Goal: Obtain resource: Obtain resource

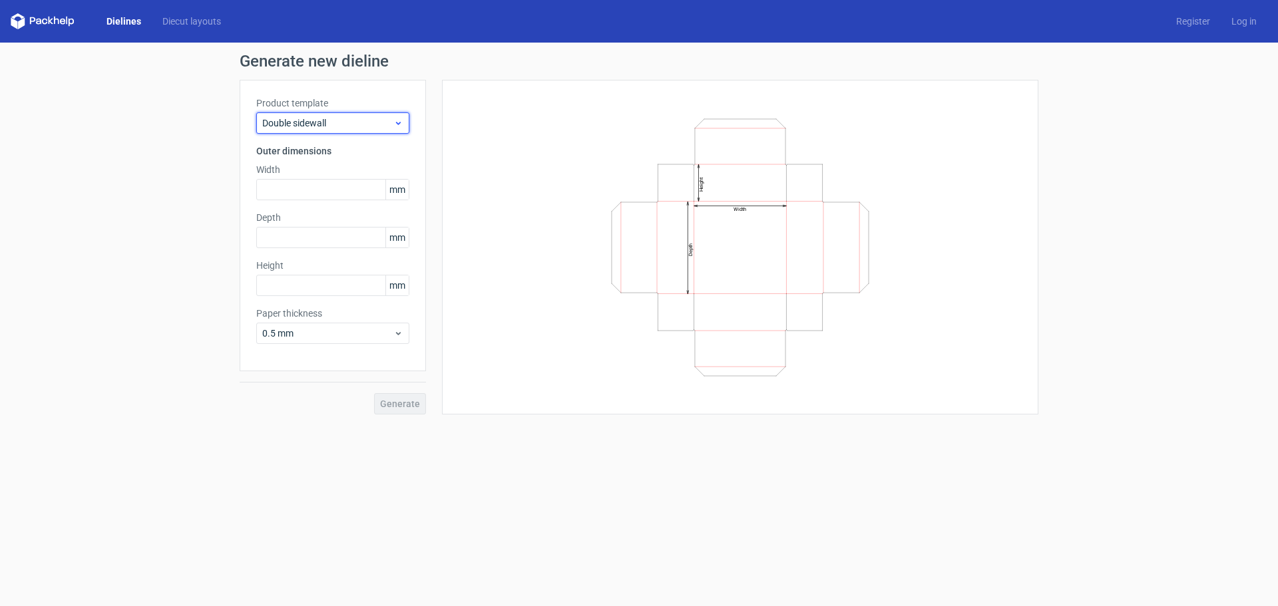
click at [329, 119] on span "Double sidewall" at bounding box center [327, 122] width 131 height 13
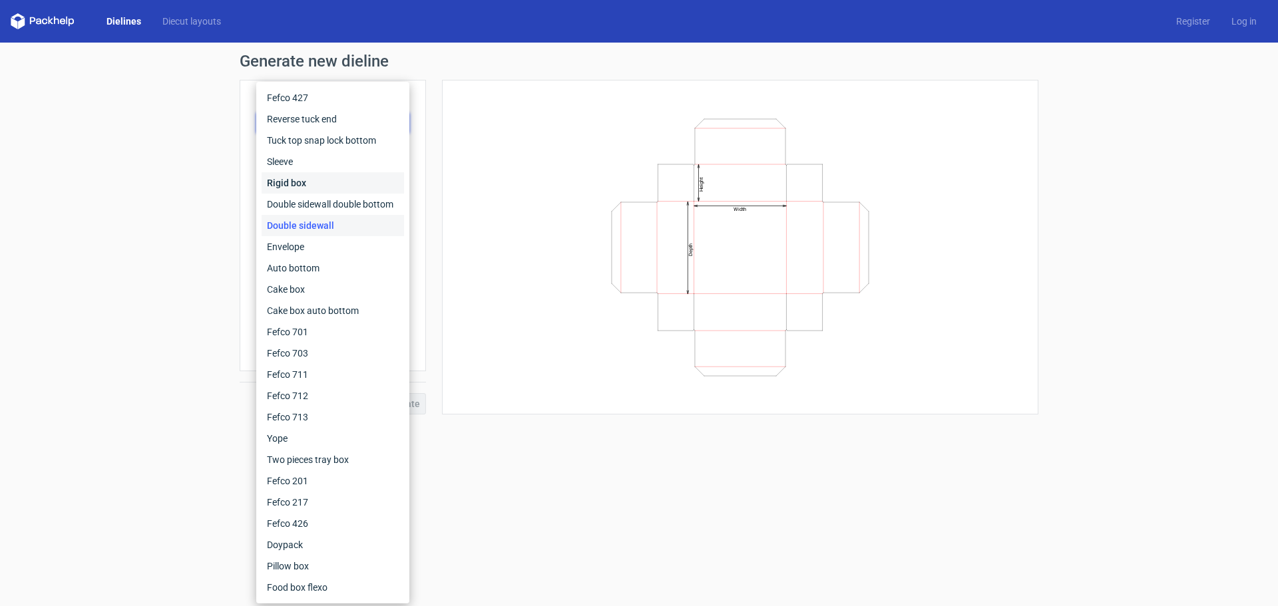
click at [341, 180] on div "Rigid box" at bounding box center [333, 182] width 142 height 21
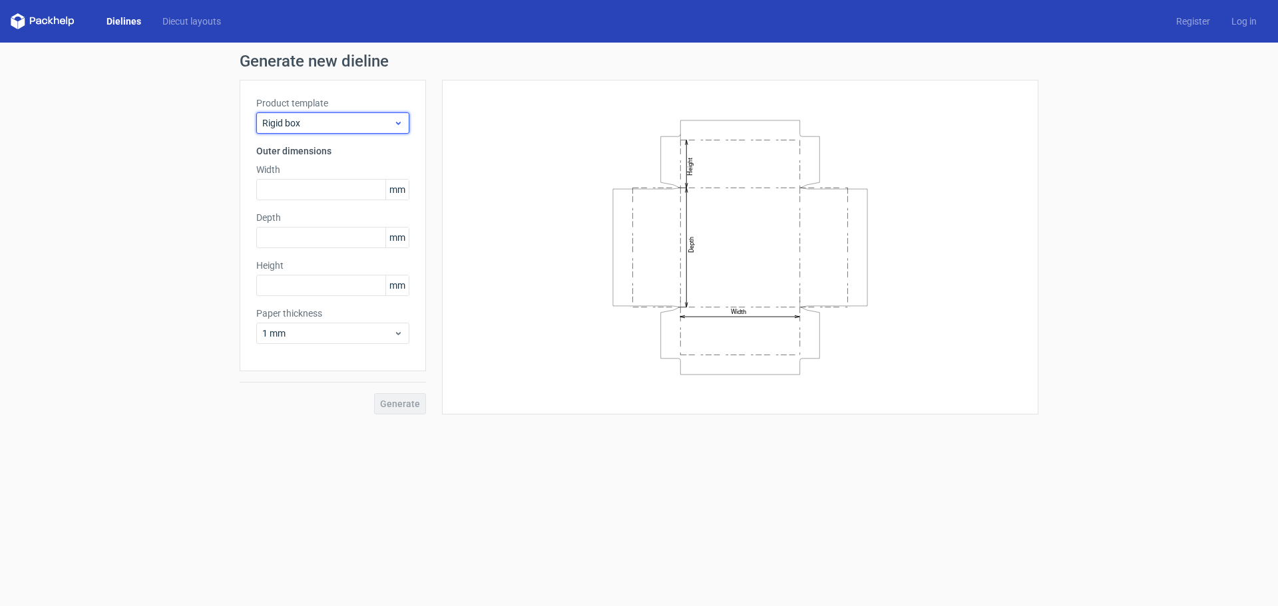
click at [289, 121] on span "Rigid box" at bounding box center [327, 122] width 131 height 13
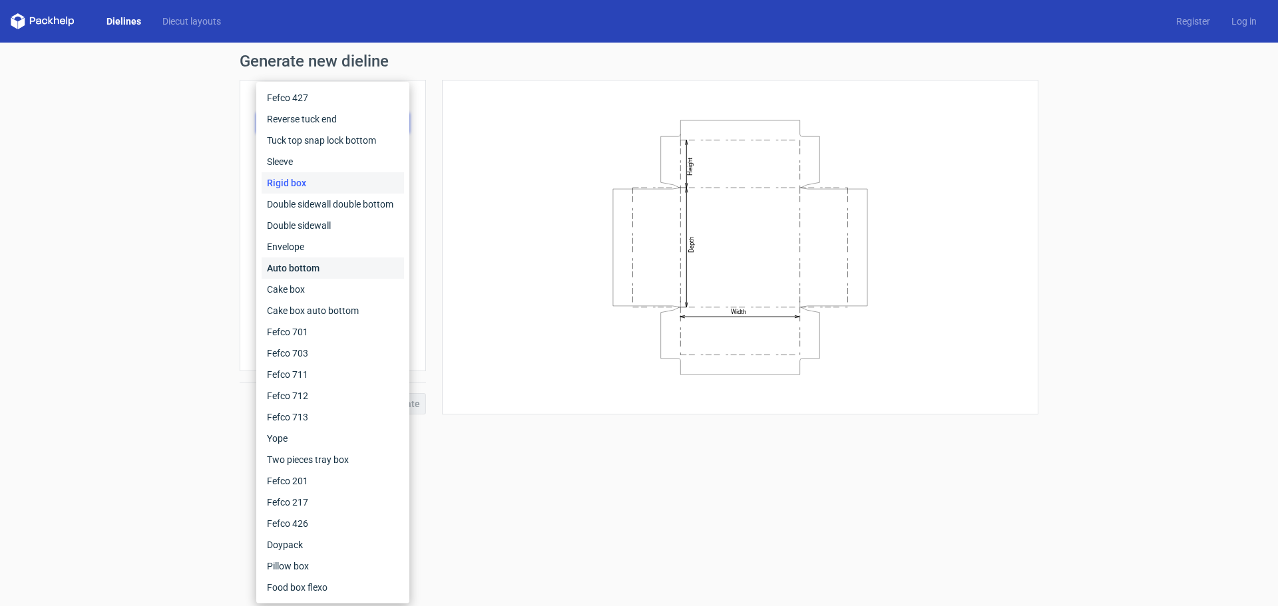
click at [341, 270] on div "Auto bottom" at bounding box center [333, 268] width 142 height 21
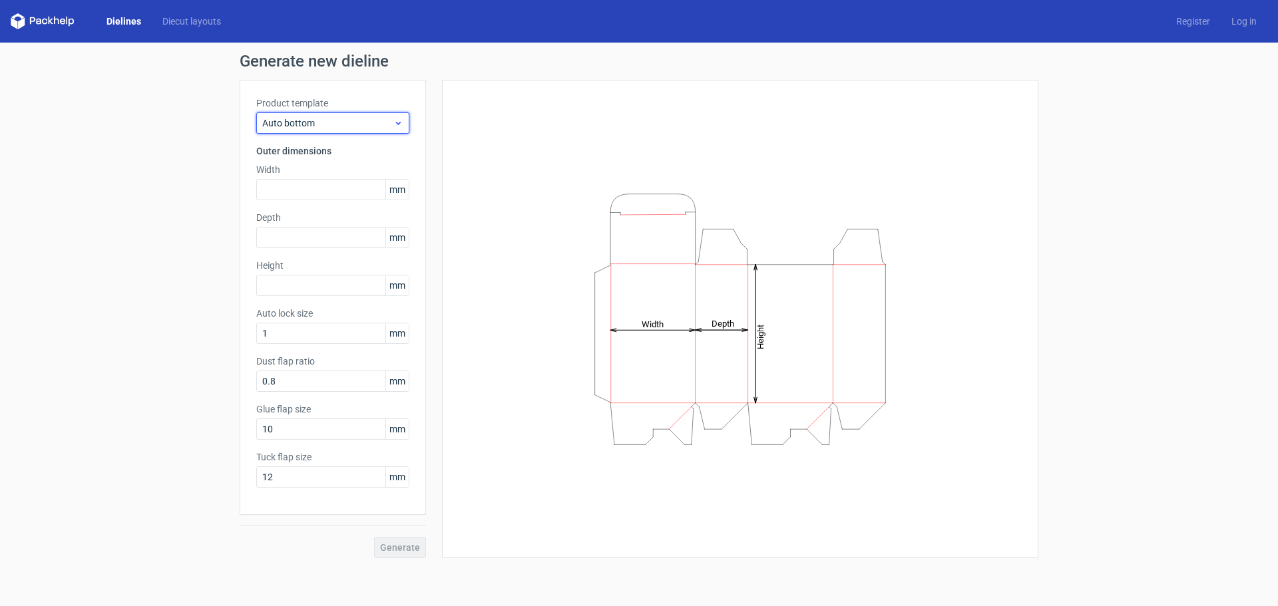
click at [327, 124] on span "Auto bottom" at bounding box center [327, 122] width 131 height 13
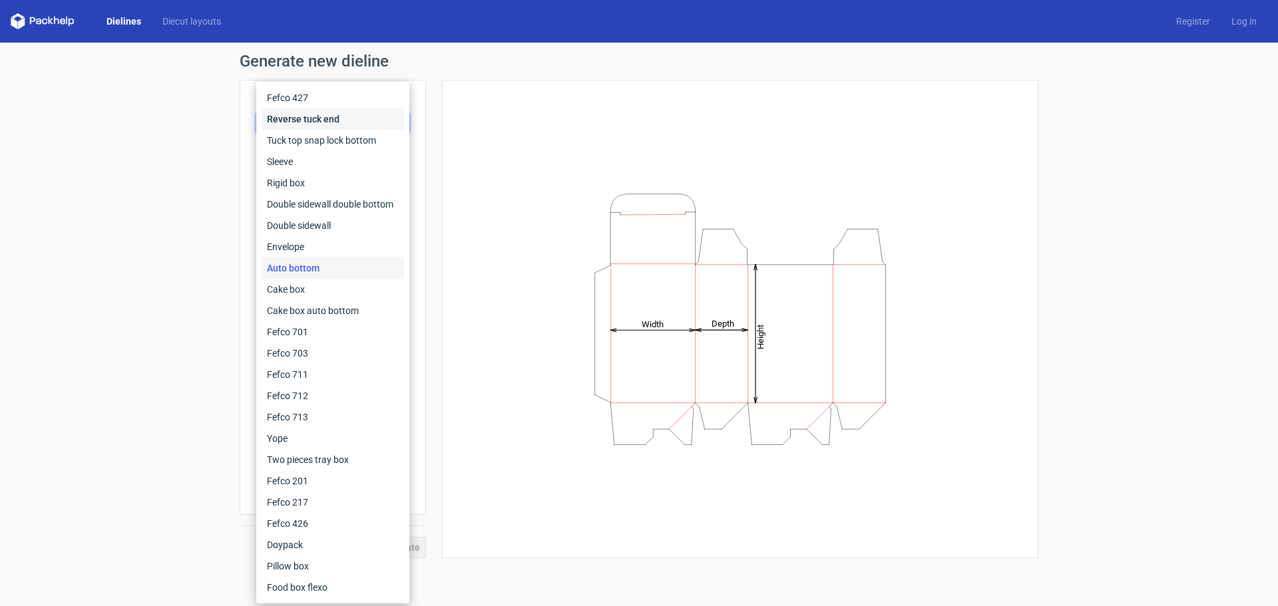
click at [329, 116] on div "Reverse tuck end" at bounding box center [333, 118] width 142 height 21
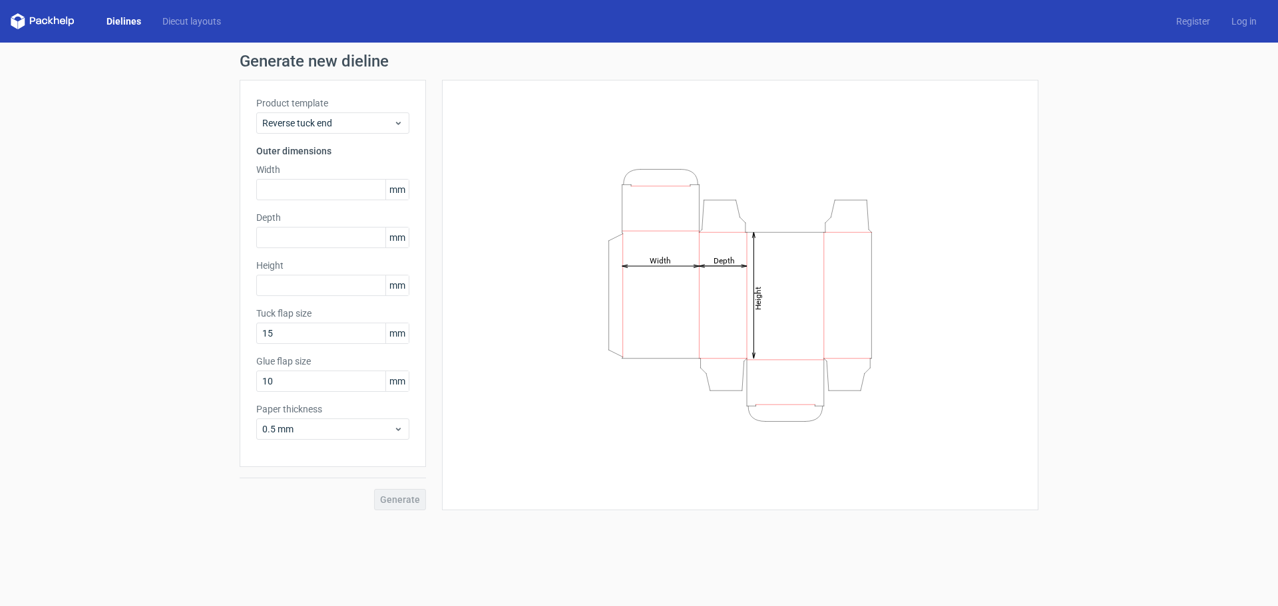
click at [331, 97] on label "Product template" at bounding box center [332, 103] width 153 height 13
click at [325, 120] on span "Reverse tuck end" at bounding box center [327, 122] width 131 height 13
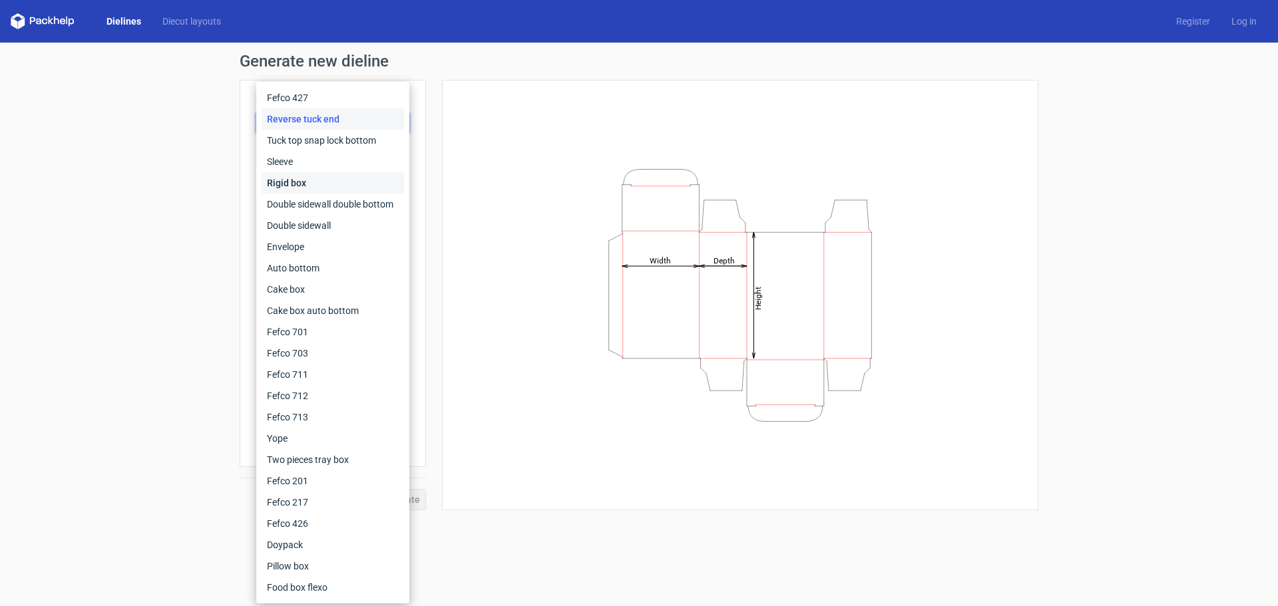
click at [318, 179] on div "Rigid box" at bounding box center [333, 182] width 142 height 21
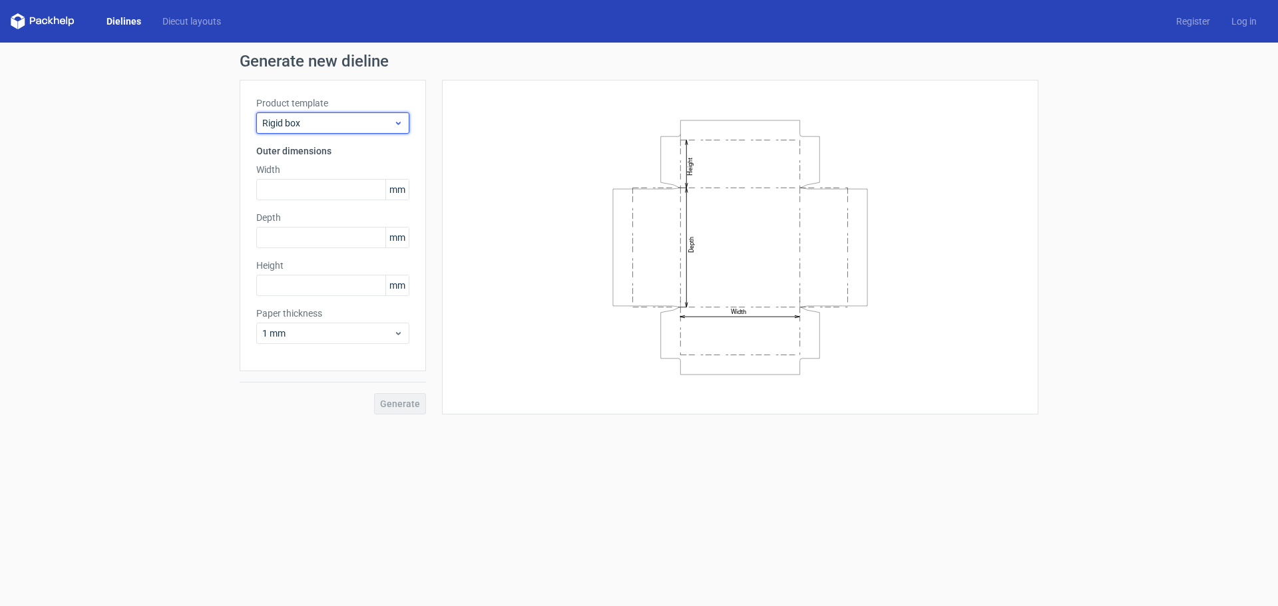
click at [328, 131] on div "Rigid box" at bounding box center [332, 122] width 153 height 21
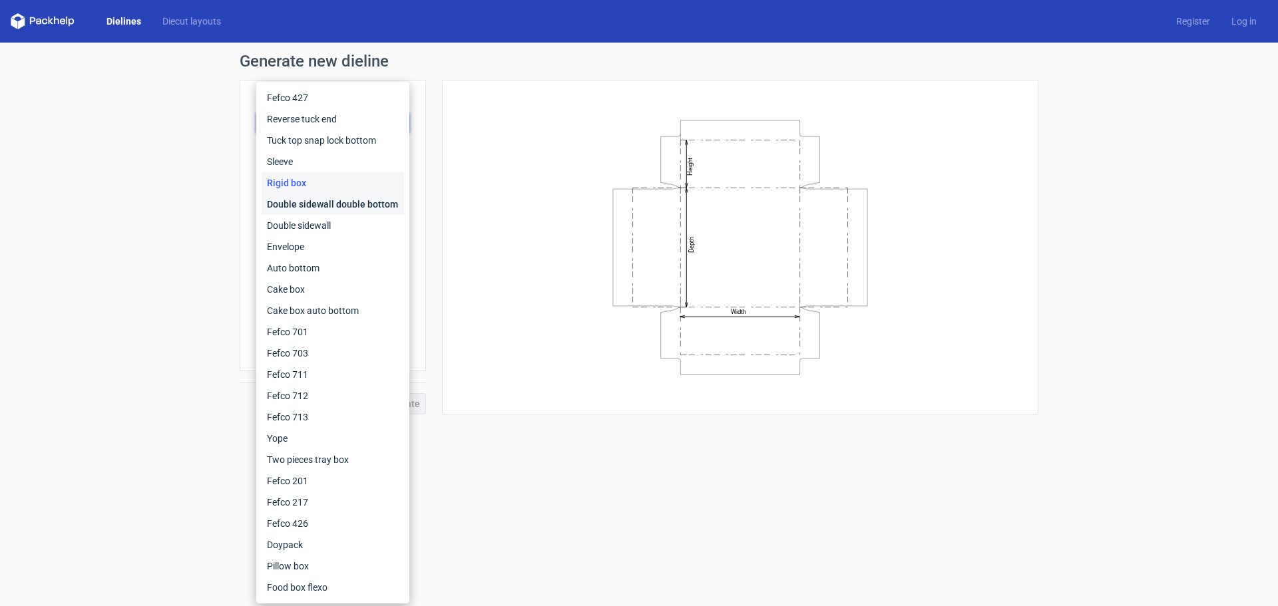
click at [308, 201] on div "Double sidewall double bottom" at bounding box center [333, 204] width 142 height 21
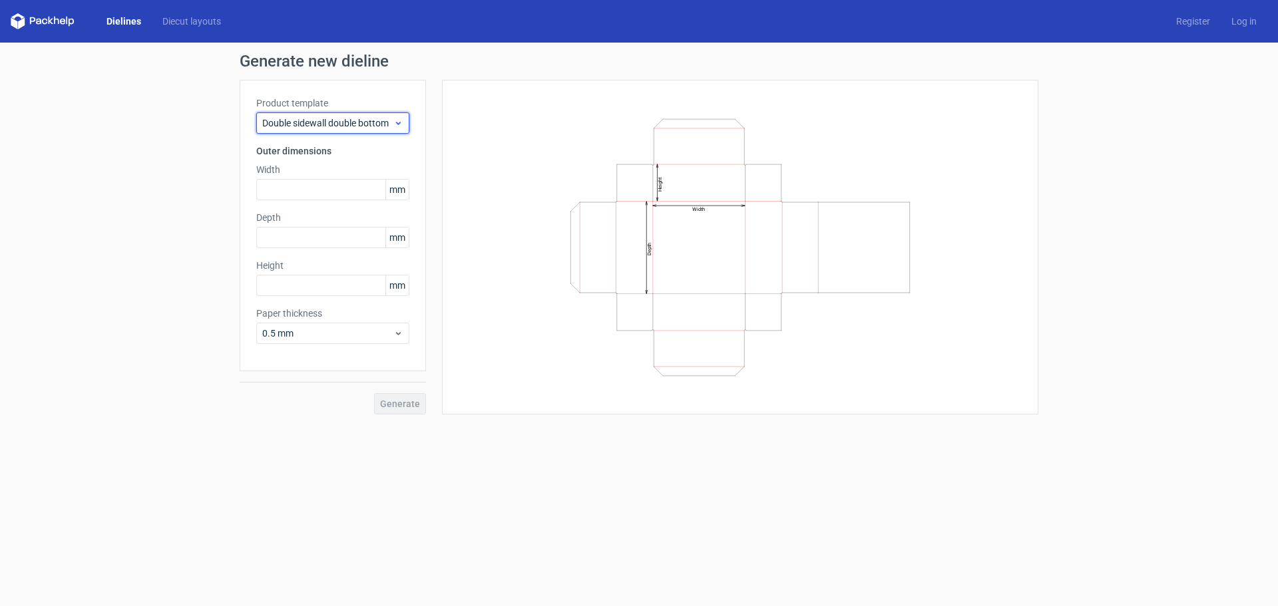
click at [346, 126] on span "Double sidewall double bottom" at bounding box center [327, 122] width 131 height 13
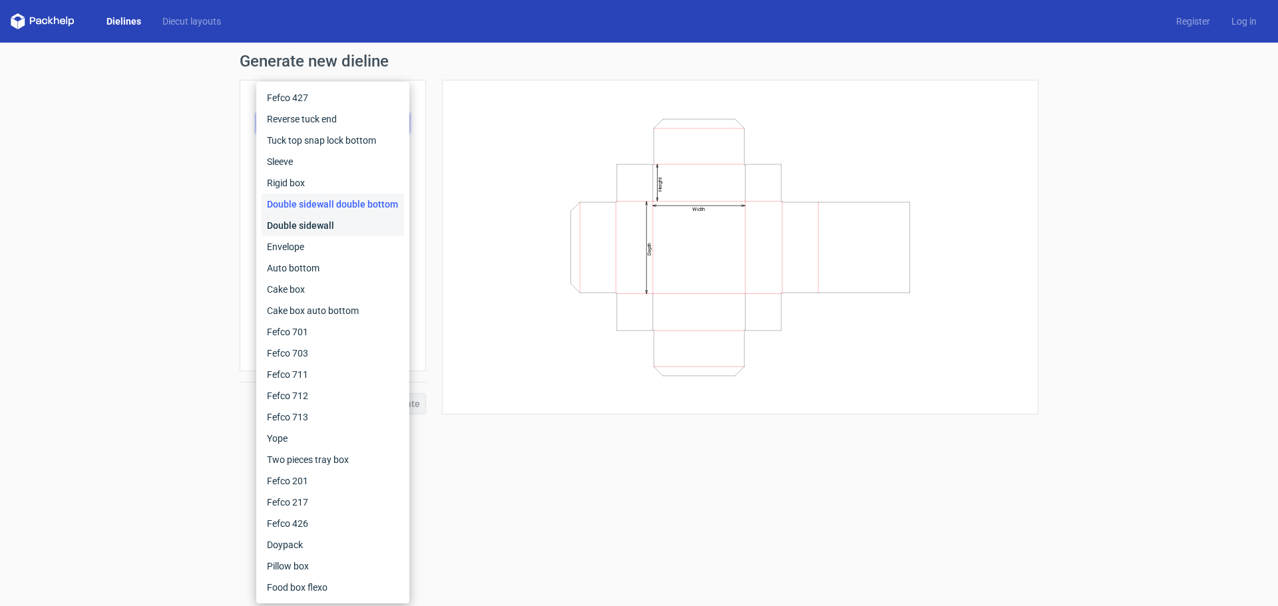
click at [311, 219] on div "Double sidewall" at bounding box center [333, 225] width 142 height 21
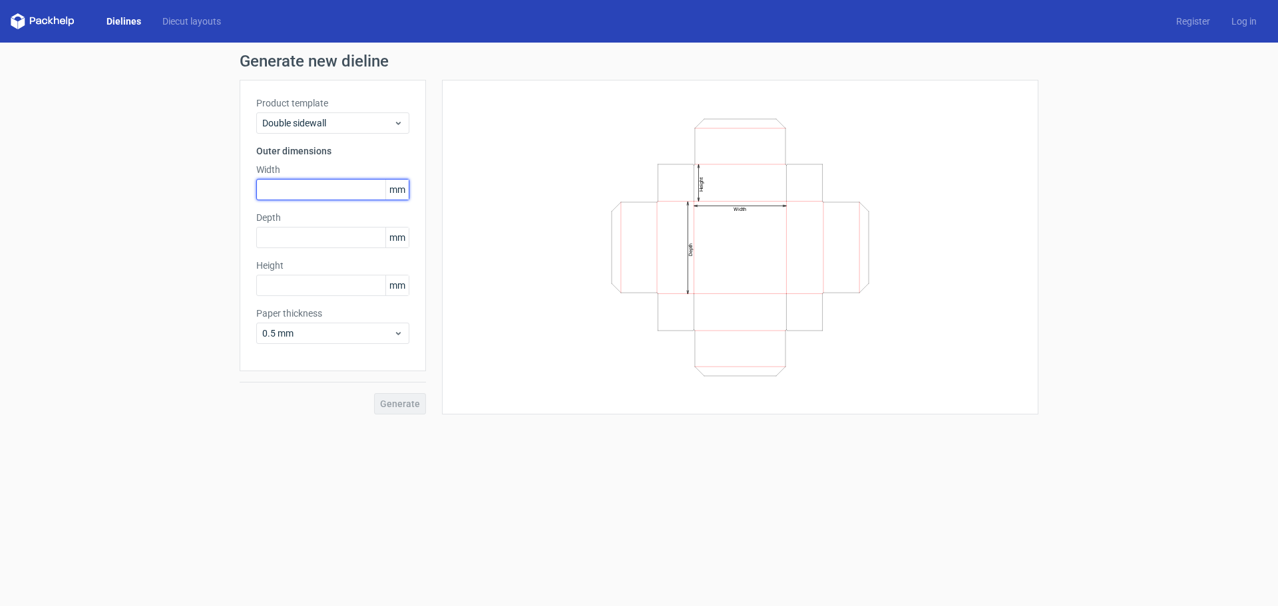
click at [308, 192] on input "text" at bounding box center [332, 189] width 153 height 21
type input "120"
type input "250"
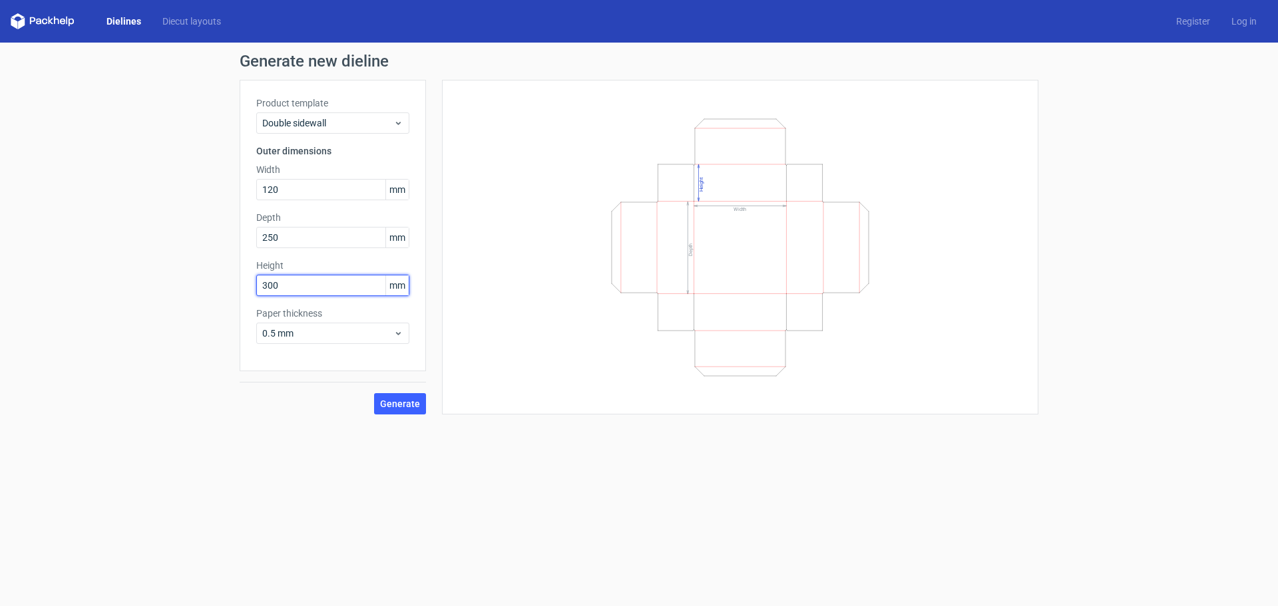
type input "300"
click at [379, 399] on button "Generate" at bounding box center [400, 403] width 52 height 21
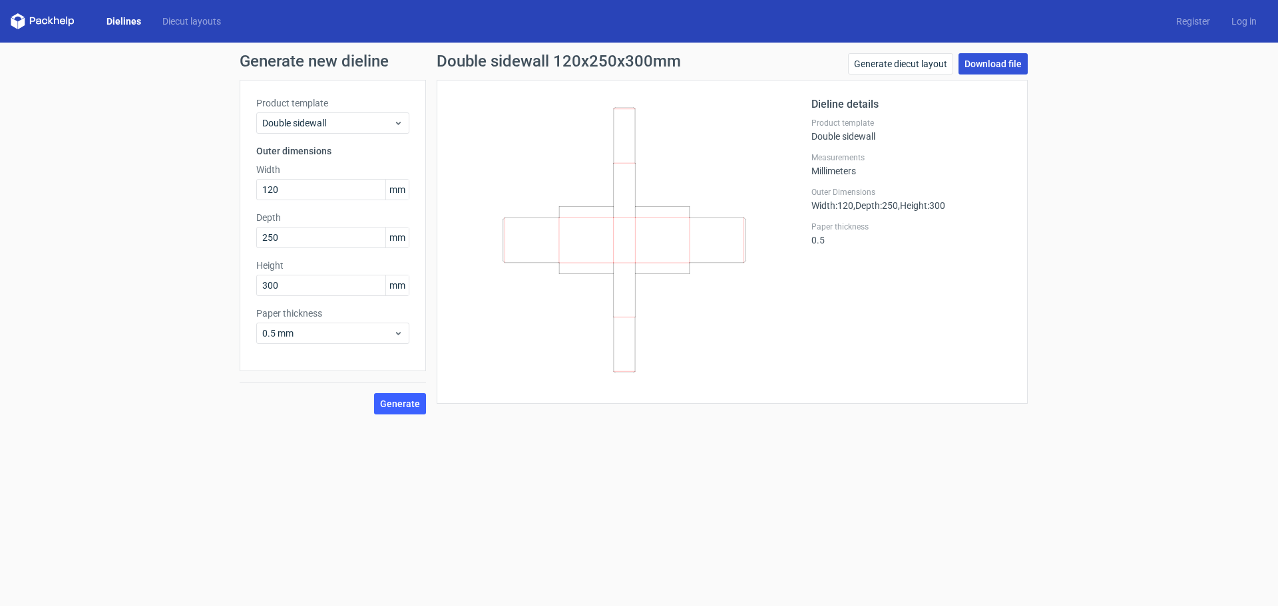
click at [979, 59] on link "Download file" at bounding box center [992, 63] width 69 height 21
click at [921, 69] on link "Generate diecut layout" at bounding box center [900, 63] width 105 height 21
click at [996, 67] on link "Download file" at bounding box center [992, 63] width 69 height 21
click at [406, 400] on span "Generate" at bounding box center [400, 403] width 40 height 9
click at [1189, 574] on div "New dieline generated" at bounding box center [1206, 574] width 91 height 13
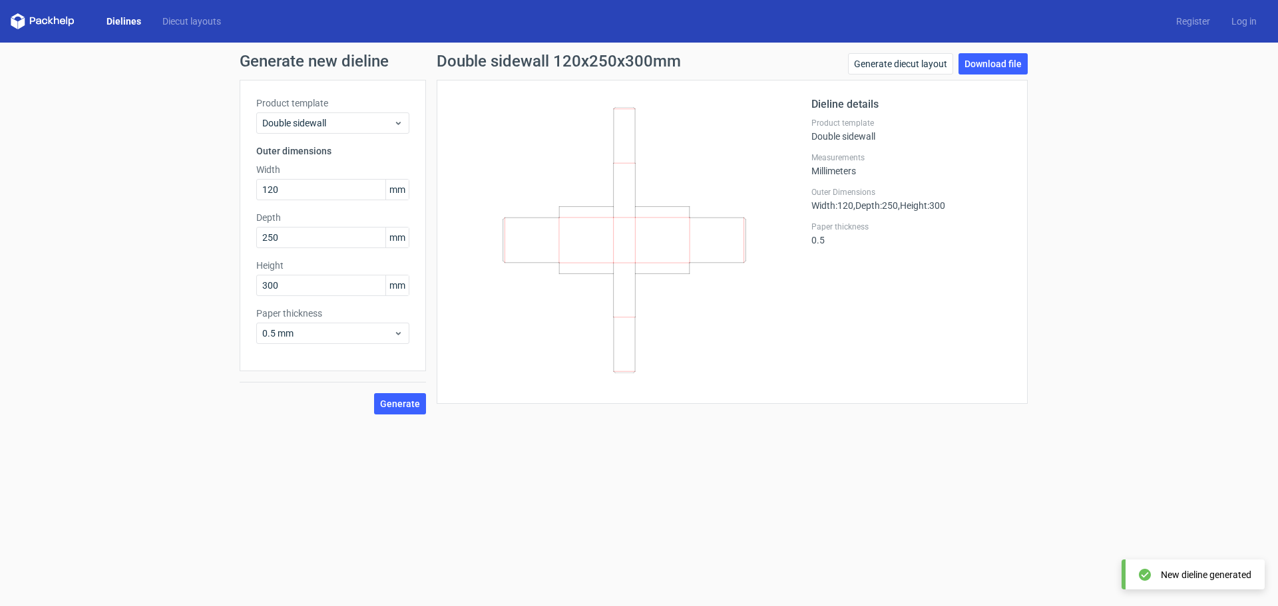
click at [604, 132] on icon at bounding box center [624, 240] width 321 height 266
click at [182, 17] on link "Diecut layouts" at bounding box center [192, 21] width 80 height 13
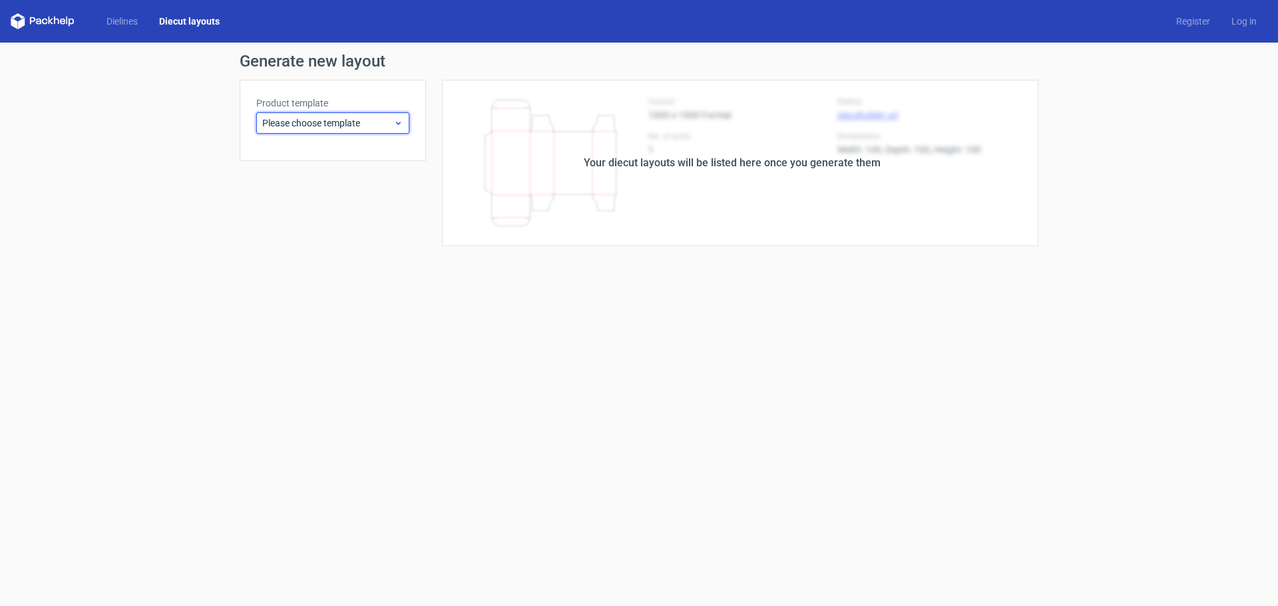
click at [300, 114] on div "Please choose template" at bounding box center [332, 122] width 153 height 21
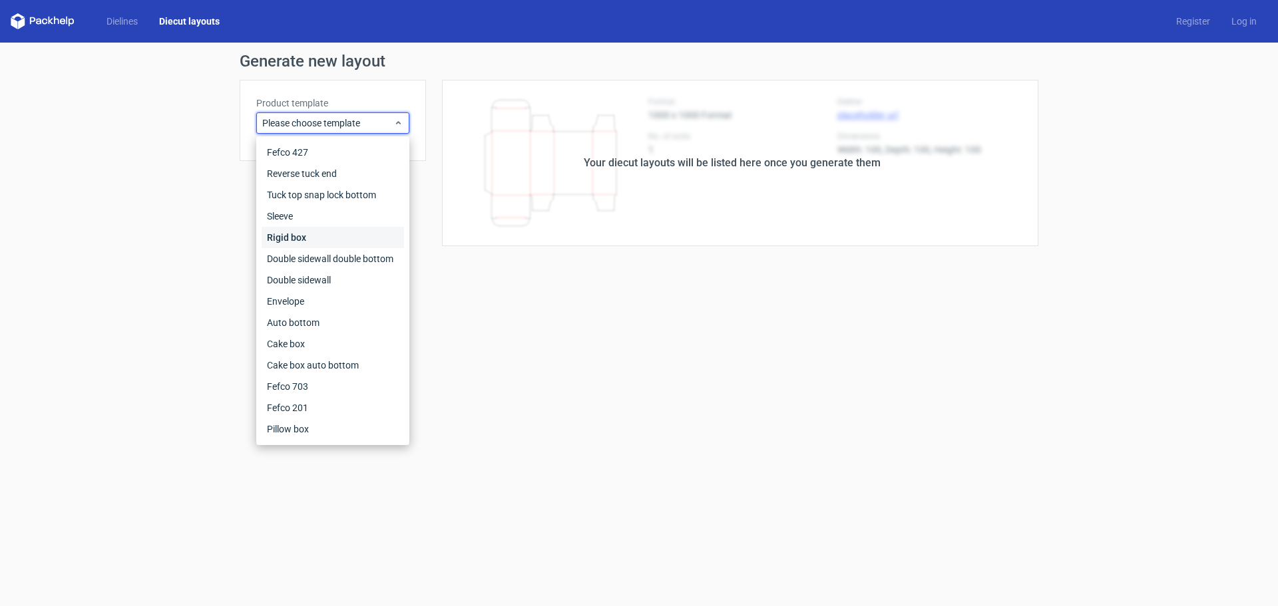
click at [317, 234] on div "Rigid box" at bounding box center [333, 237] width 142 height 21
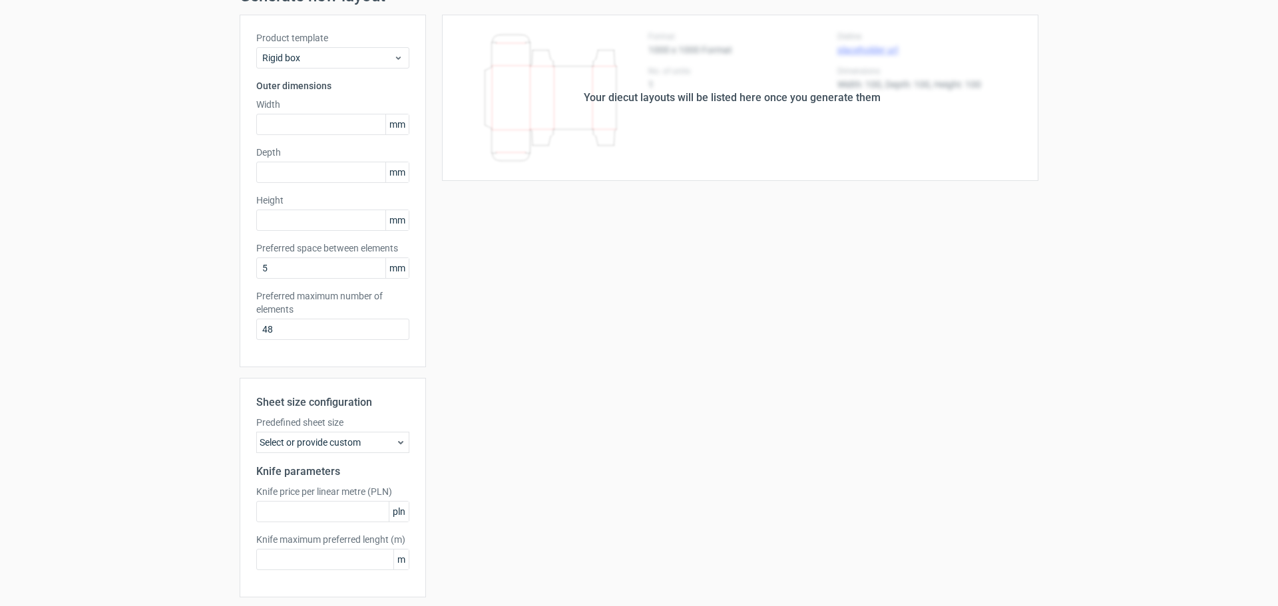
scroll to position [110, 0]
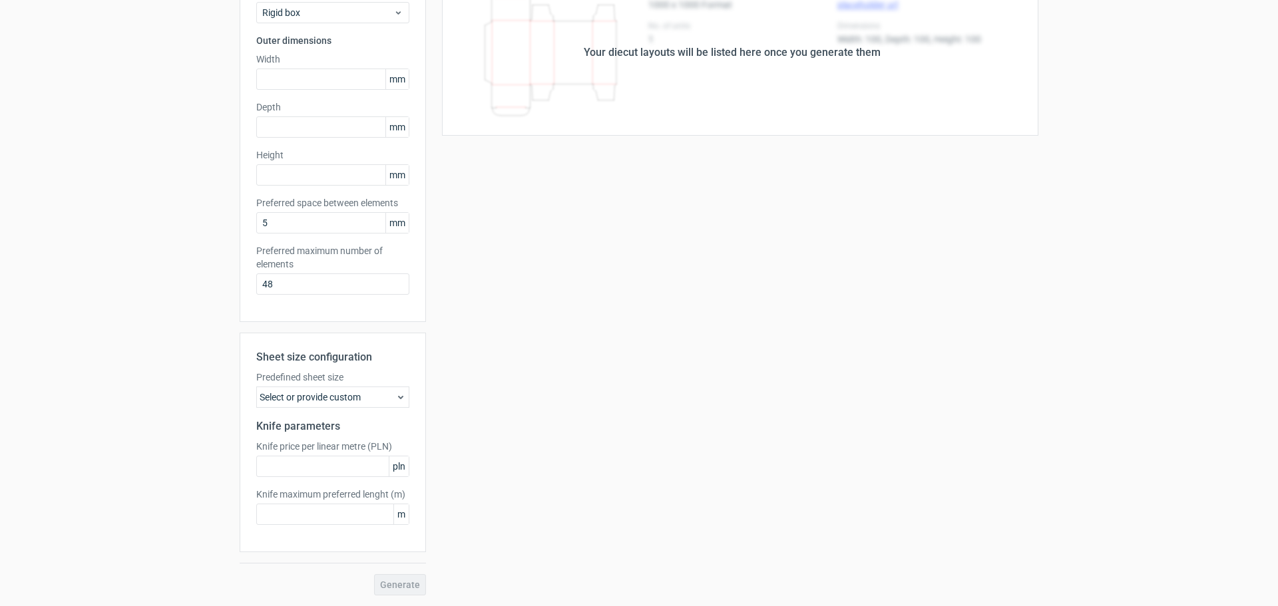
click at [351, 405] on div "Select or provide custom" at bounding box center [332, 397] width 153 height 21
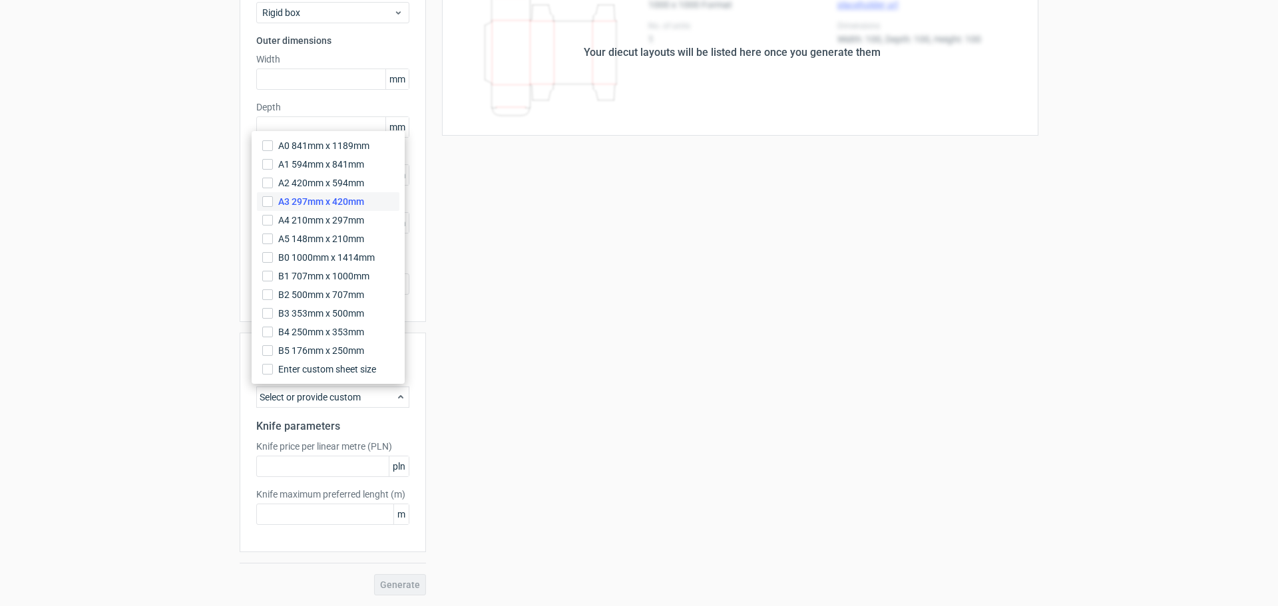
click at [315, 195] on span "A3 297mm x 420mm" at bounding box center [321, 201] width 86 height 13
click at [273, 196] on input "A3 297mm x 420mm" at bounding box center [267, 201] width 11 height 11
click at [317, 436] on div "Sheet size configuration Predefined sheet size A3_297mm_x_420mm Knife parameter…" at bounding box center [333, 443] width 186 height 220
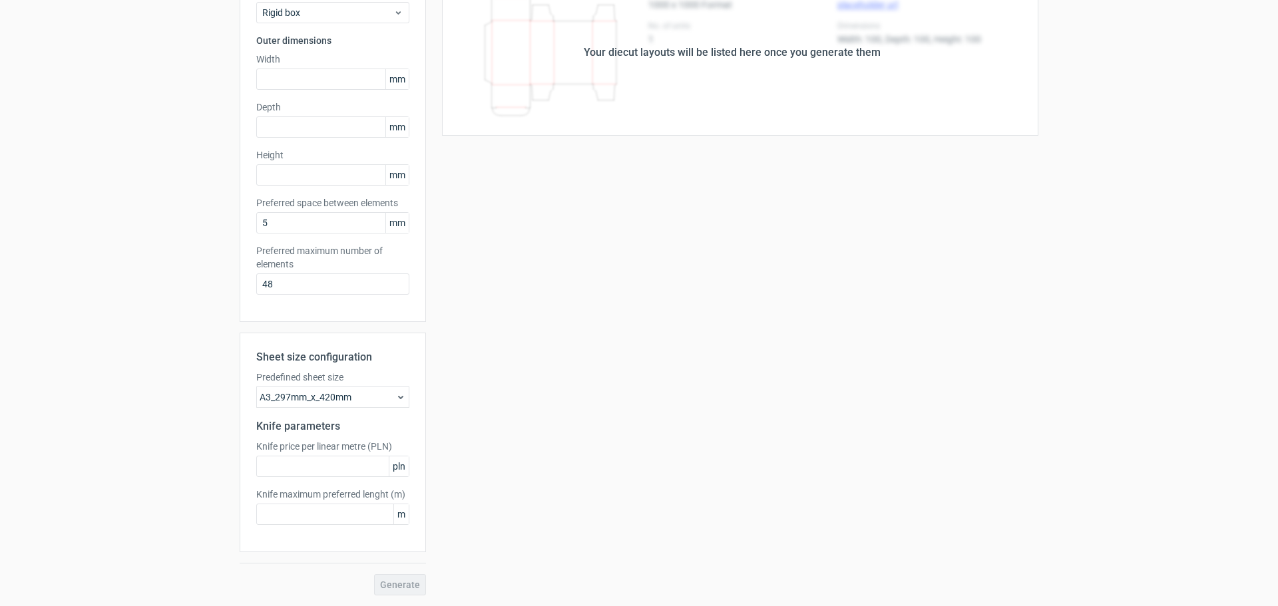
click at [307, 67] on div "Width mm" at bounding box center [332, 71] width 153 height 37
click at [306, 79] on input "text" at bounding box center [332, 79] width 153 height 21
type input "120"
type input "250"
type input "300"
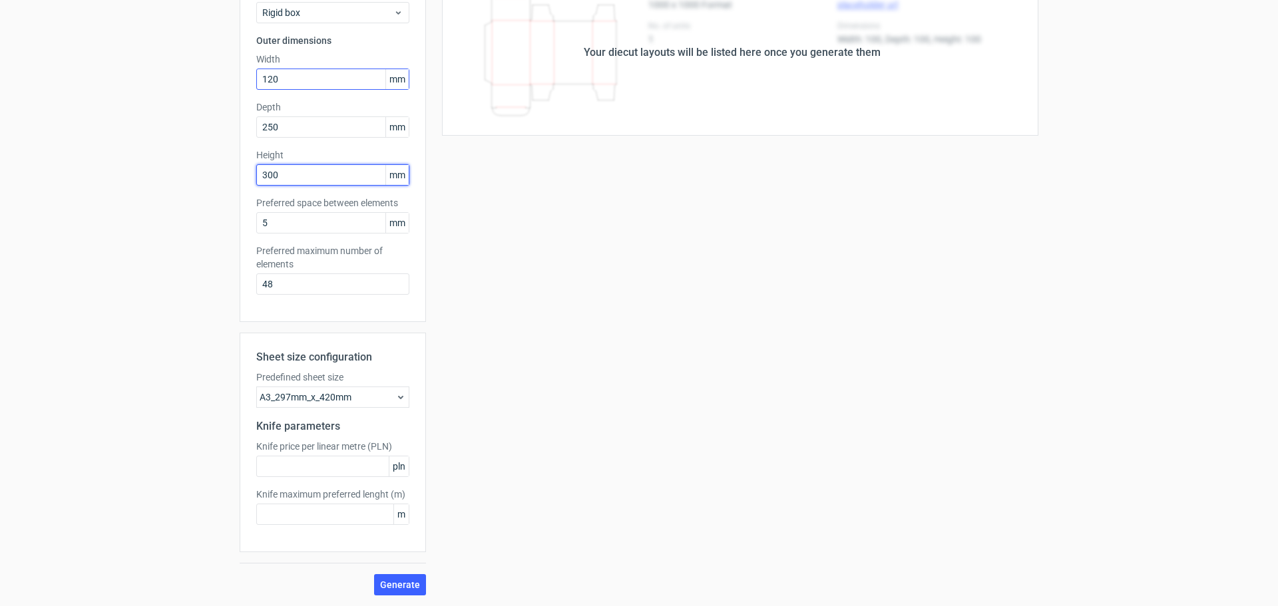
click at [374, 574] on button "Generate" at bounding box center [400, 584] width 52 height 21
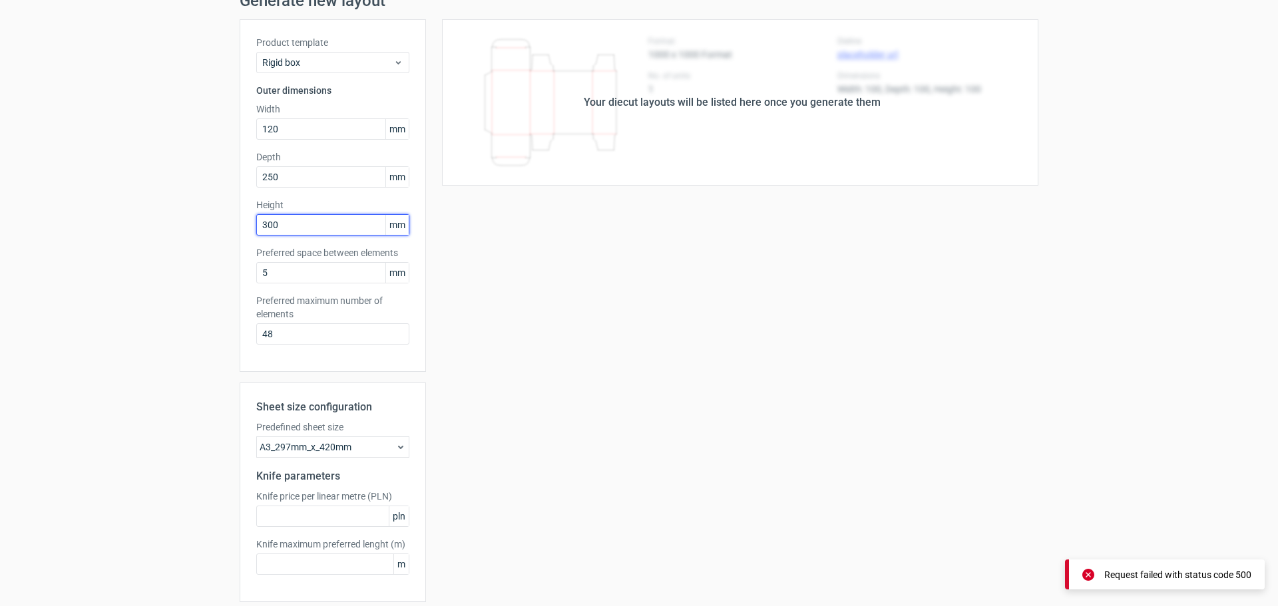
scroll to position [0, 0]
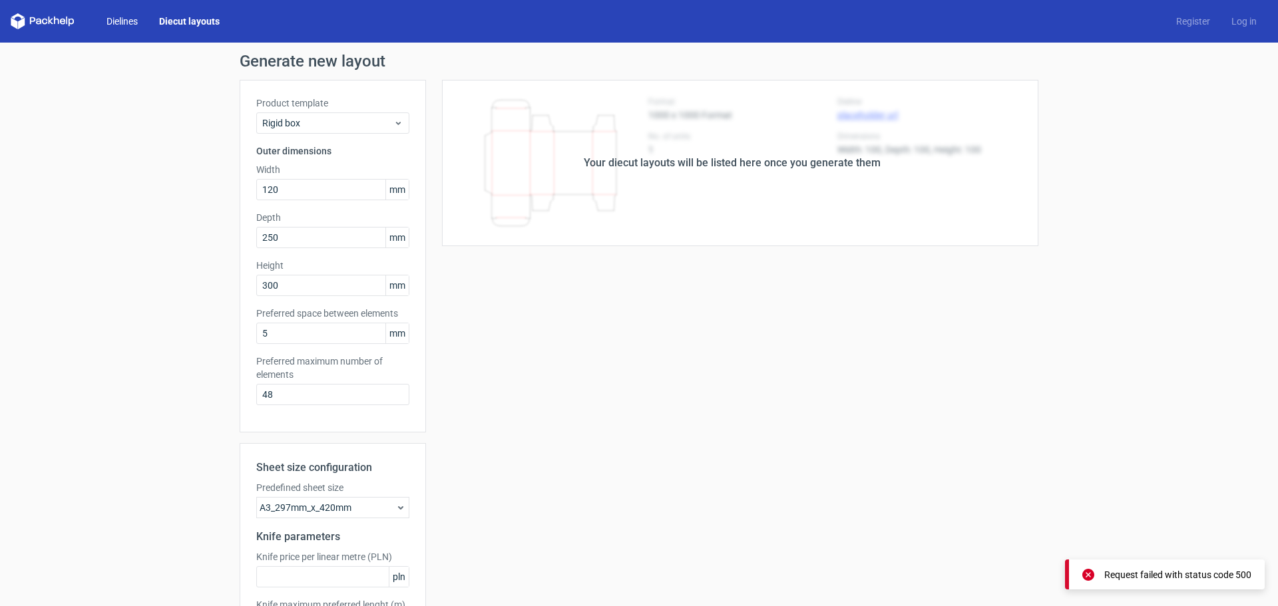
click at [119, 24] on link "Dielines" at bounding box center [122, 21] width 53 height 13
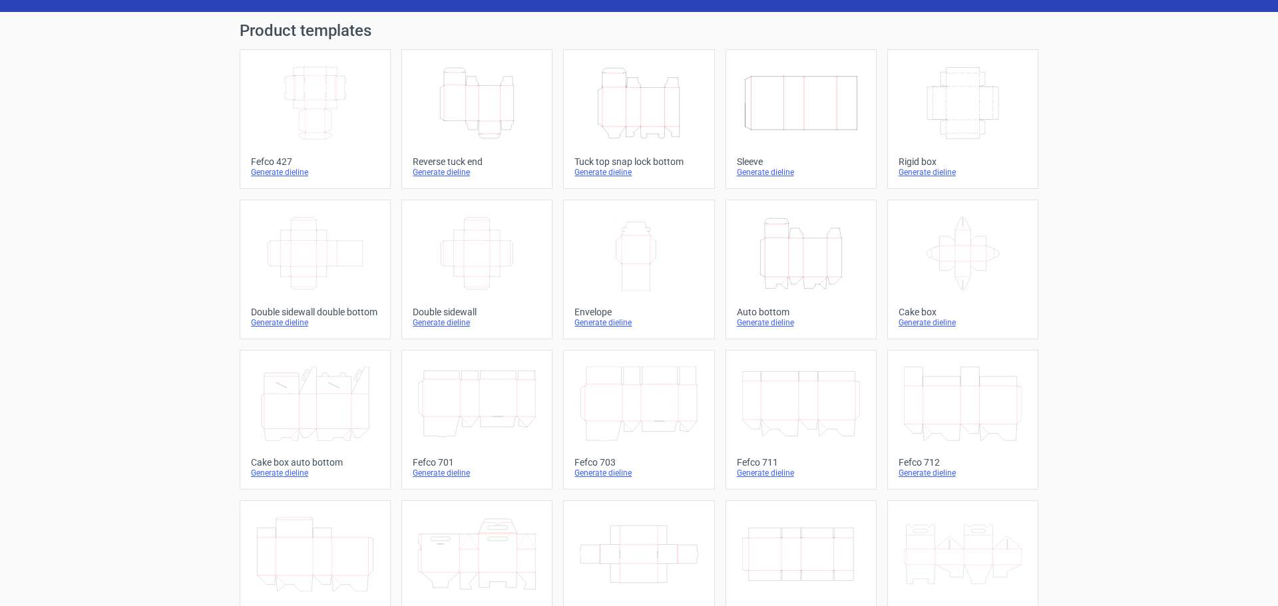
scroll to position [26, 0]
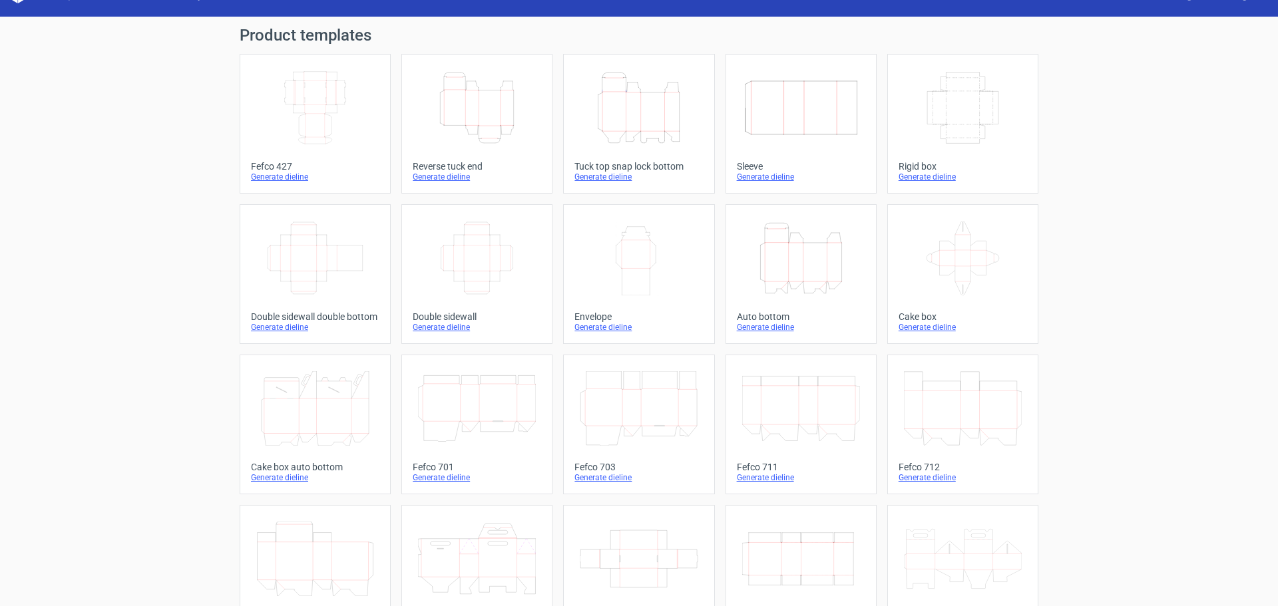
click at [945, 124] on icon "Width Depth Height" at bounding box center [963, 108] width 118 height 75
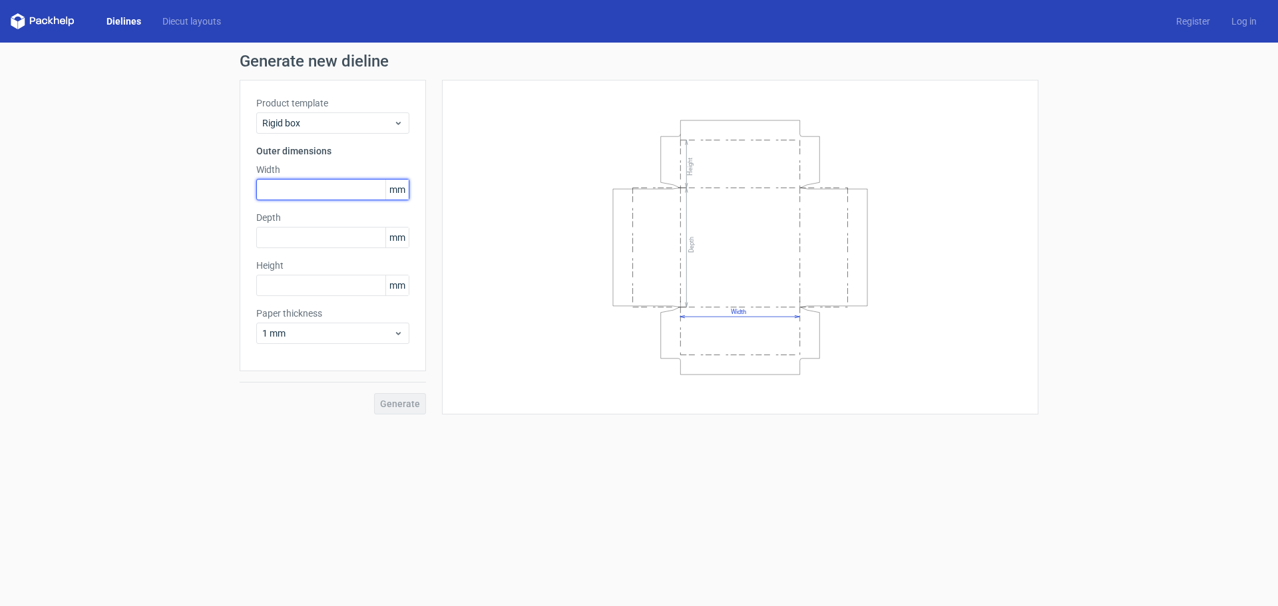
click at [357, 198] on input "text" at bounding box center [332, 189] width 153 height 21
type input "120"
type input "250"
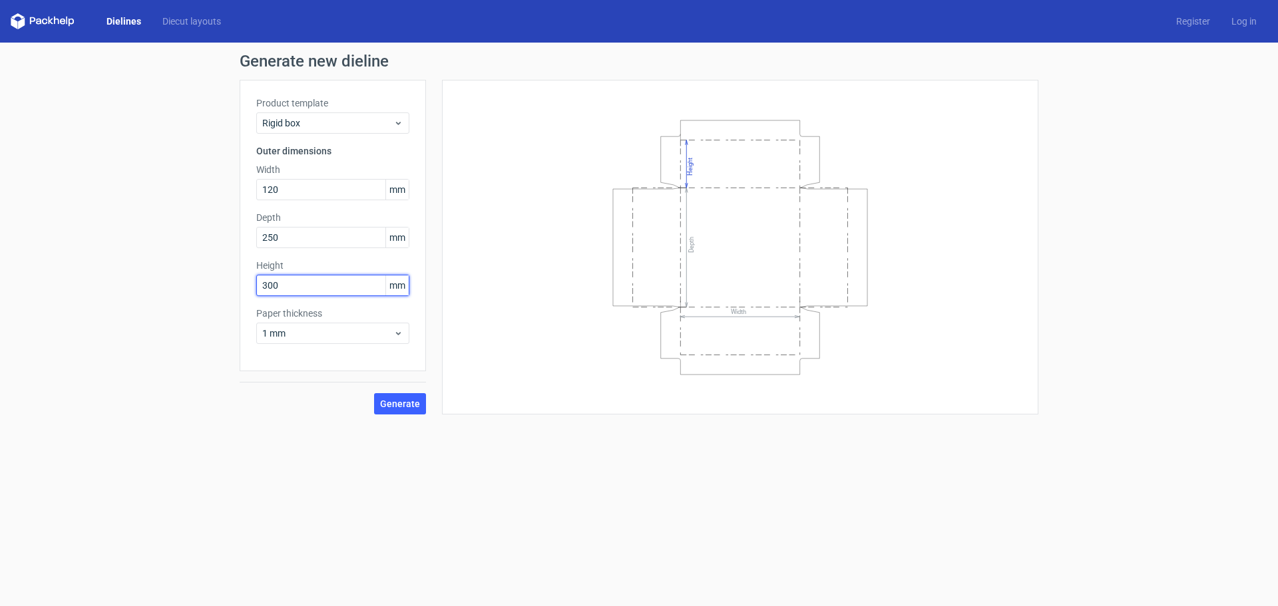
type input "300"
click at [374, 393] on button "Generate" at bounding box center [400, 403] width 52 height 21
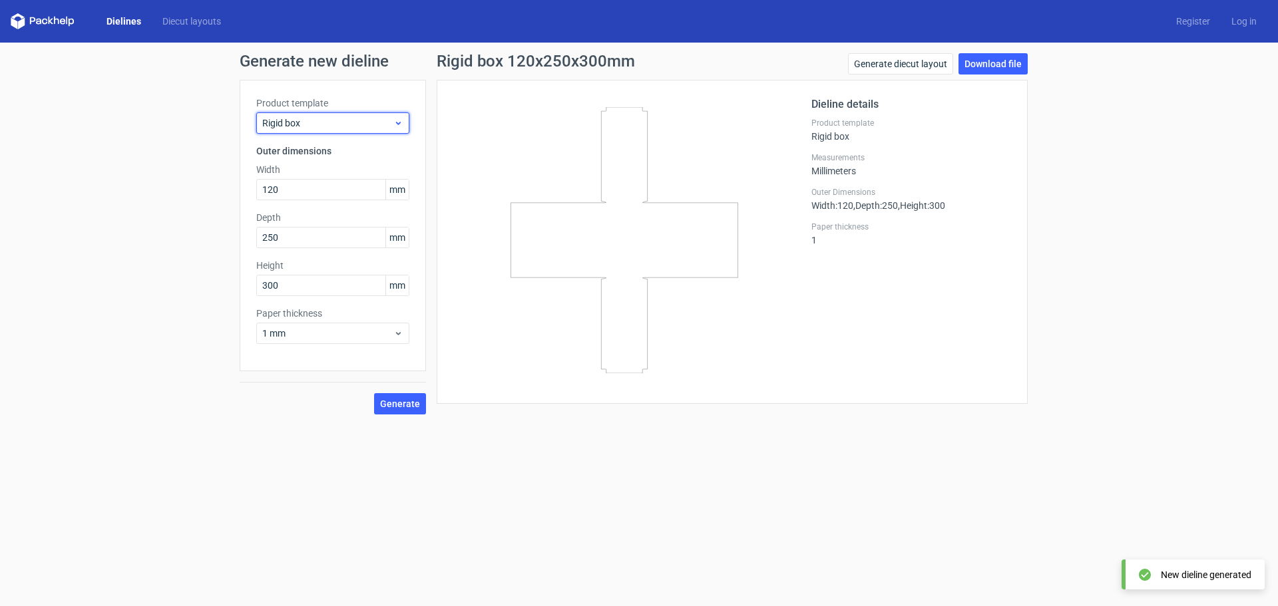
click at [391, 118] on span "Rigid box" at bounding box center [327, 122] width 131 height 13
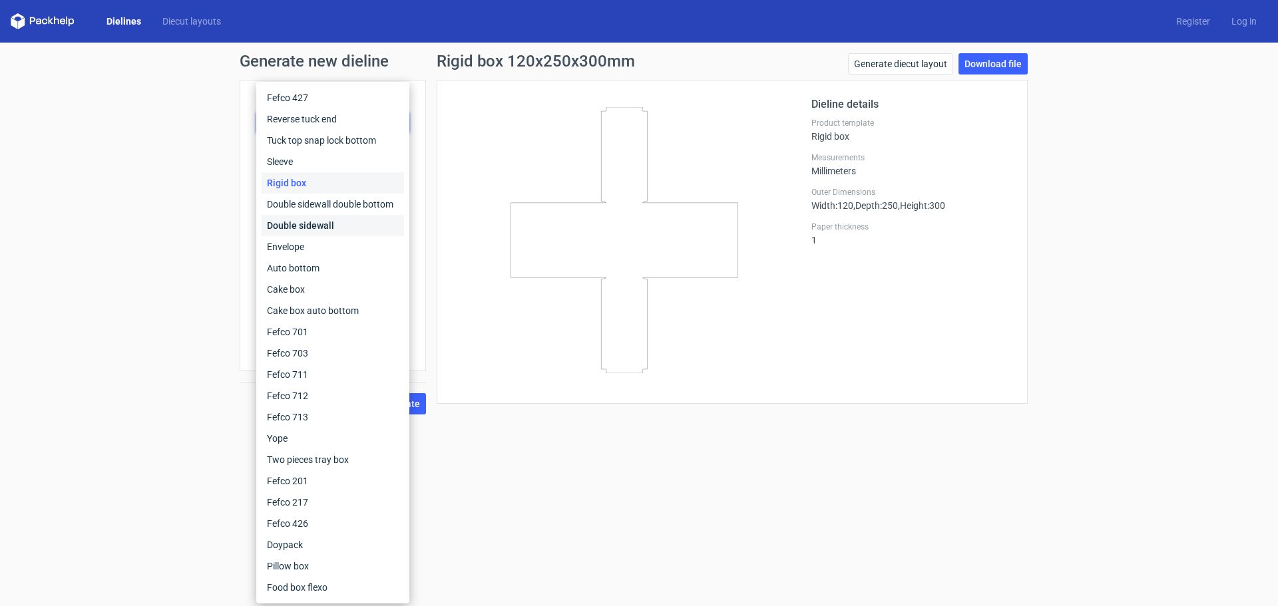
click at [337, 218] on div "Double sidewall" at bounding box center [333, 225] width 142 height 21
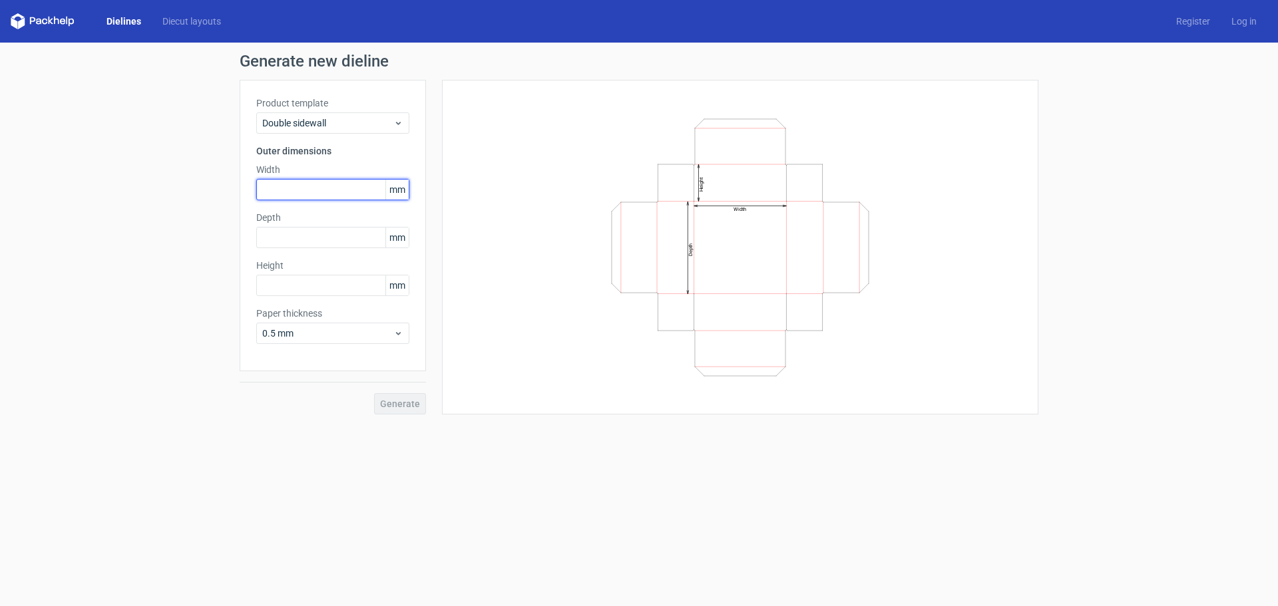
click at [327, 193] on input "text" at bounding box center [332, 189] width 153 height 21
type input "120"
type input "250"
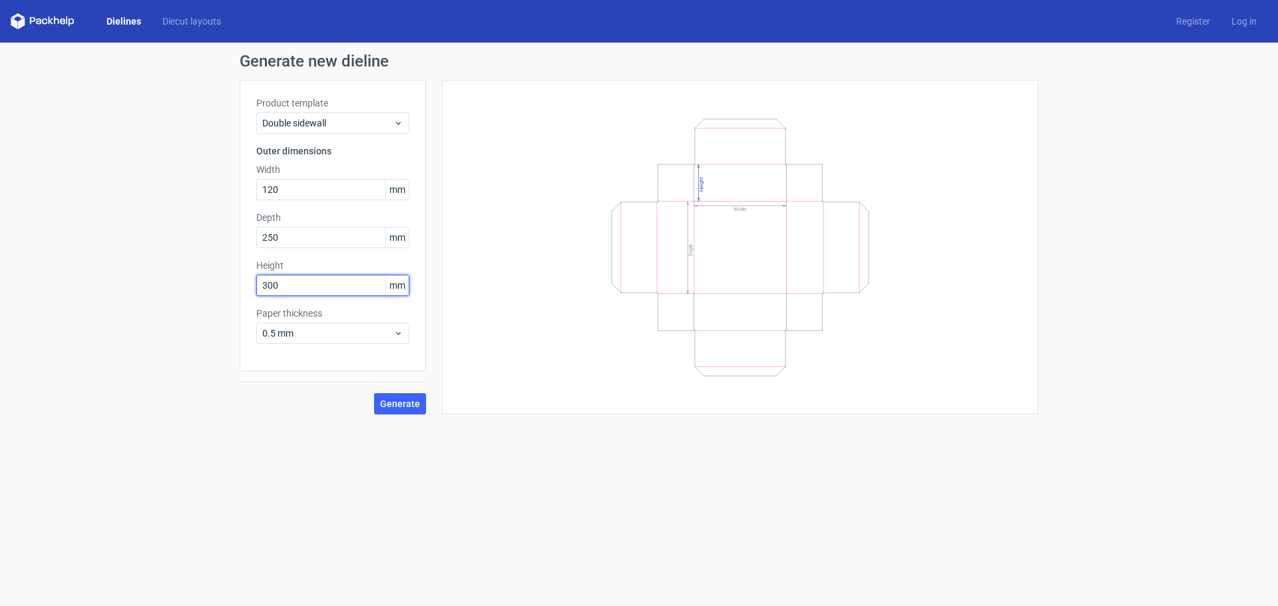
type input "300"
click at [374, 393] on button "Generate" at bounding box center [400, 403] width 52 height 21
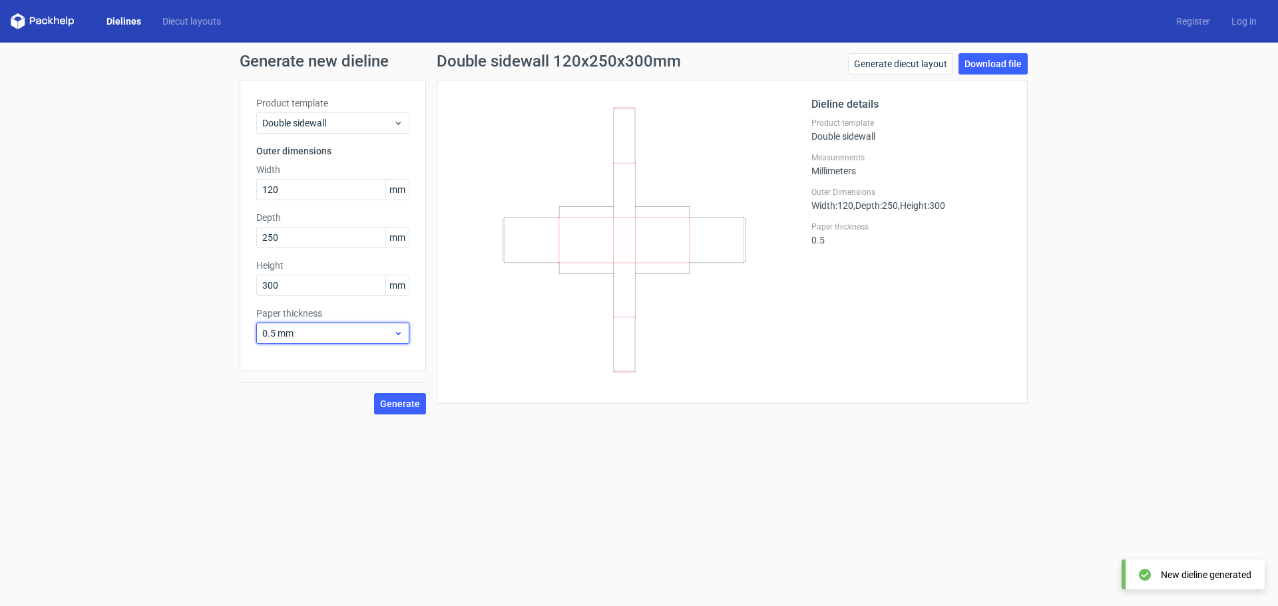
click at [355, 331] on span "0.5 mm" at bounding box center [327, 333] width 131 height 13
click at [322, 333] on span "0.5 mm" at bounding box center [327, 333] width 131 height 13
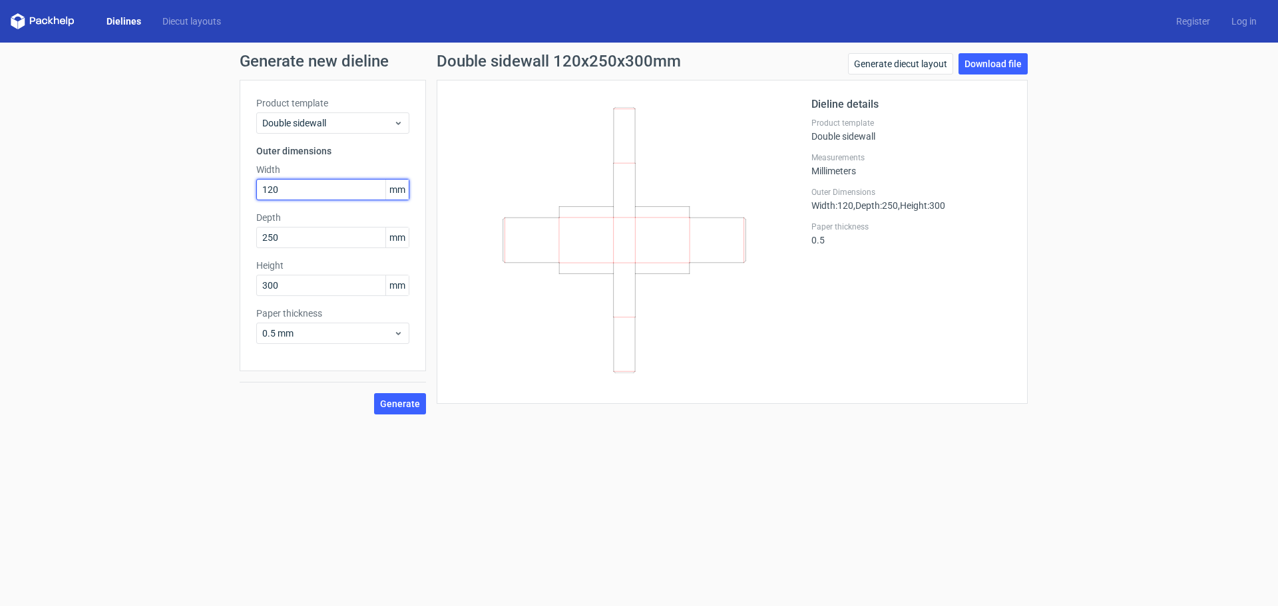
drag, startPoint x: 317, startPoint y: 185, endPoint x: 302, endPoint y: 189, distance: 15.8
click at [235, 192] on div "Generate new dieline Product template Double sidewall Outer dimensions Width 12…" at bounding box center [639, 234] width 1278 height 383
type input "300"
type input "120"
click at [332, 282] on input "250" at bounding box center [332, 285] width 153 height 21
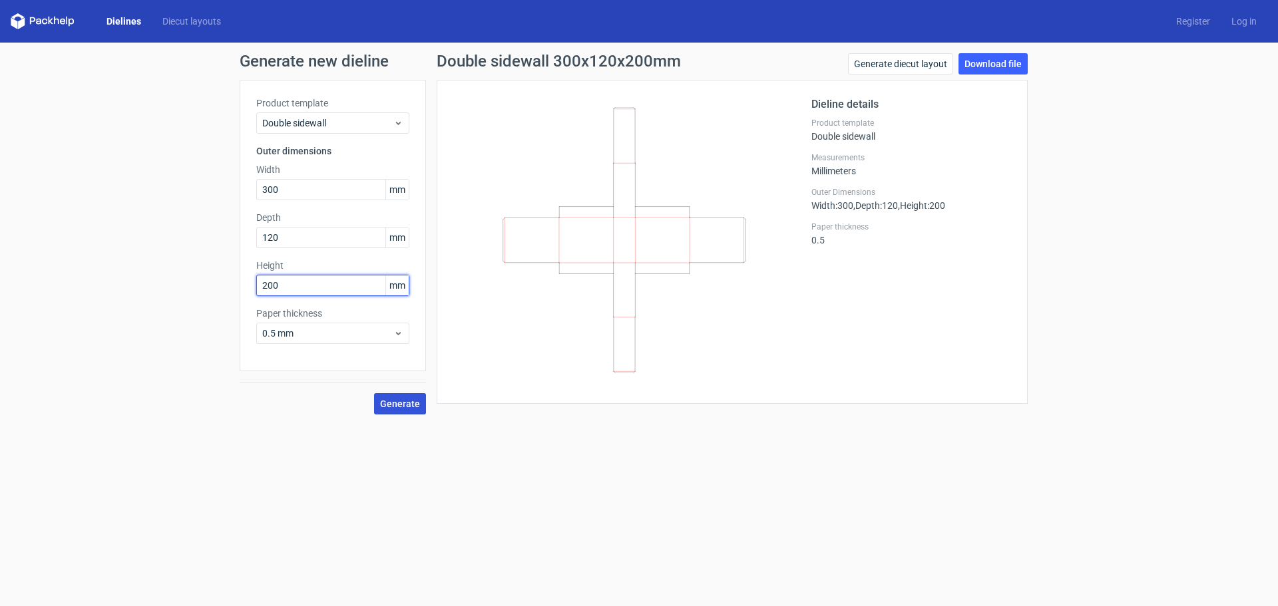
type input "200"
click at [397, 408] on span "Generate" at bounding box center [400, 403] width 40 height 9
